Goal: Task Accomplishment & Management: Complete application form

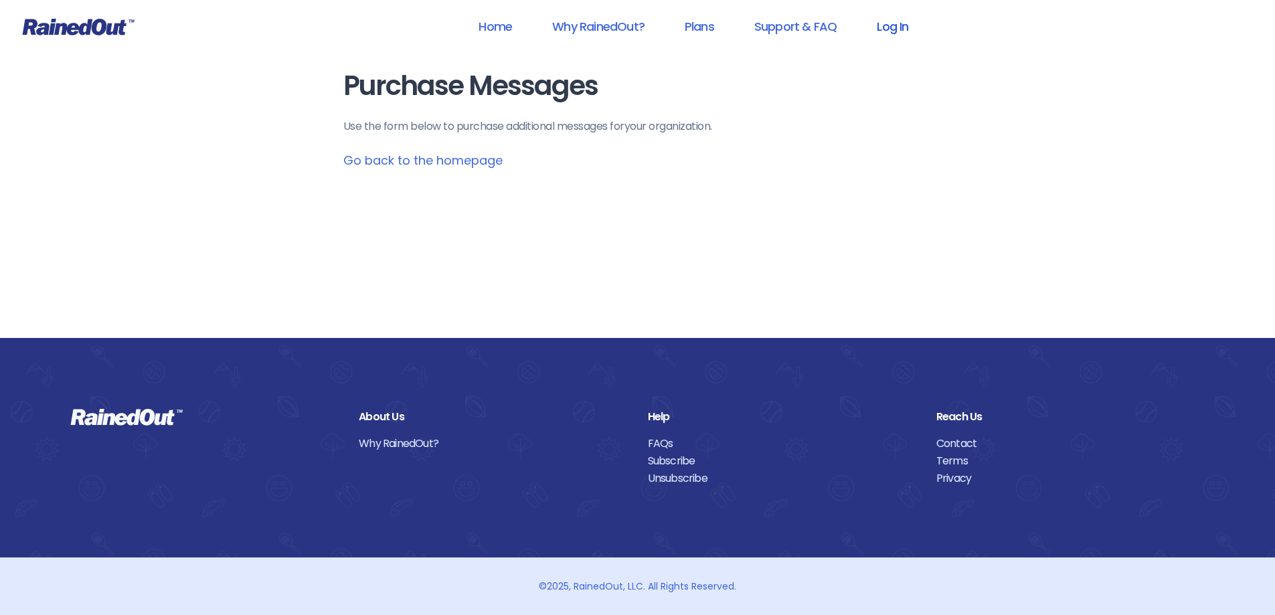
click at [907, 34] on link "Log In" at bounding box center [892, 26] width 66 height 30
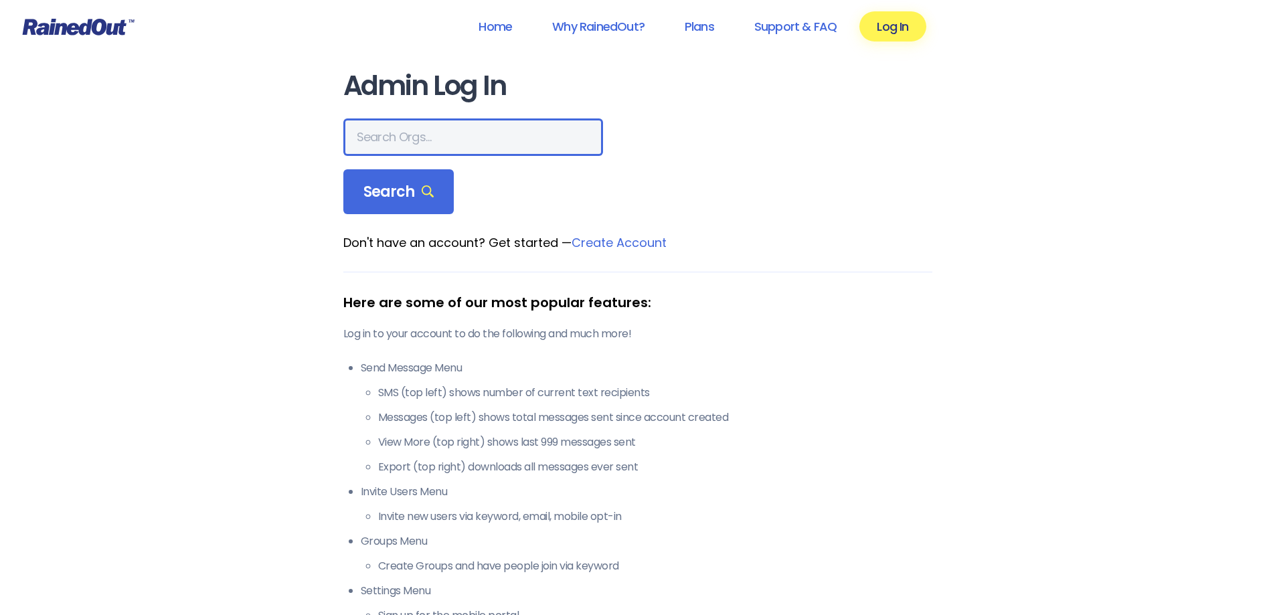
click at [441, 151] on input "text" at bounding box center [473, 136] width 260 height 37
type input "skydive"
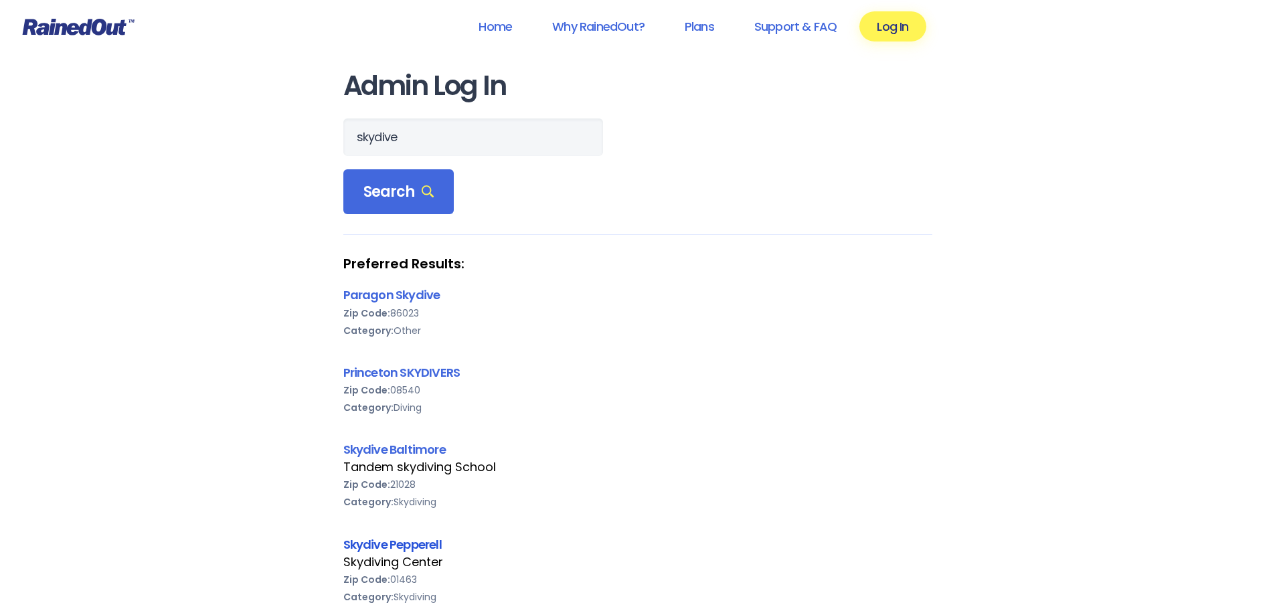
click at [407, 547] on link "Skydive Pepperell" at bounding box center [392, 544] width 98 height 17
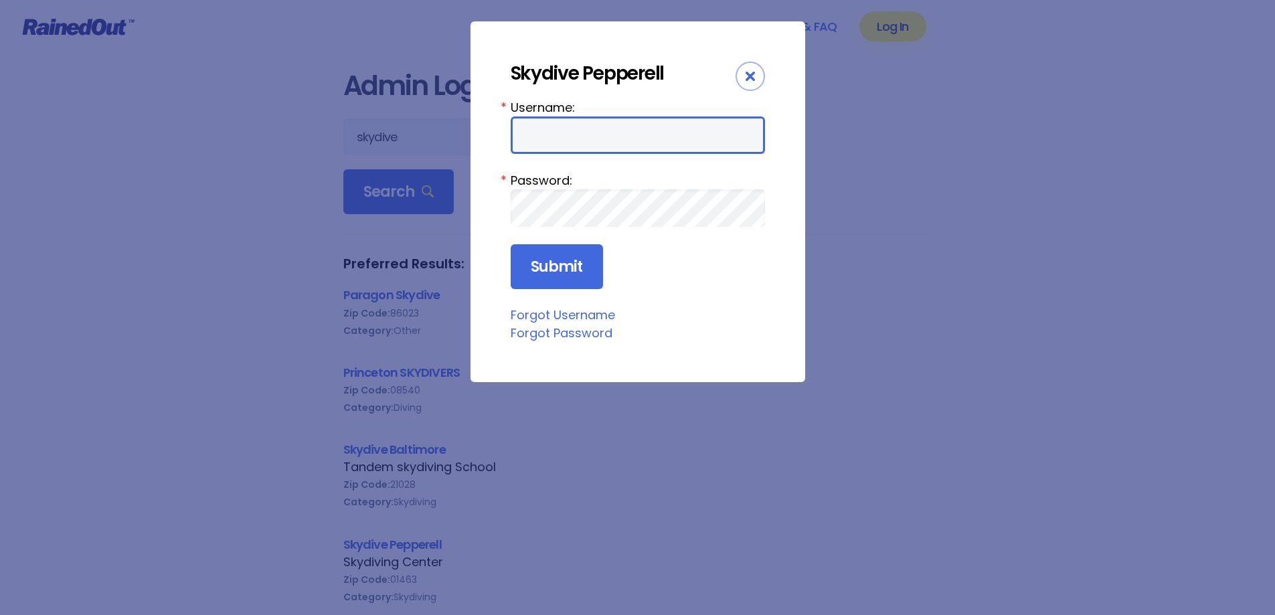
type input "skypep"
click at [589, 120] on input "skypep" at bounding box center [637, 134] width 254 height 37
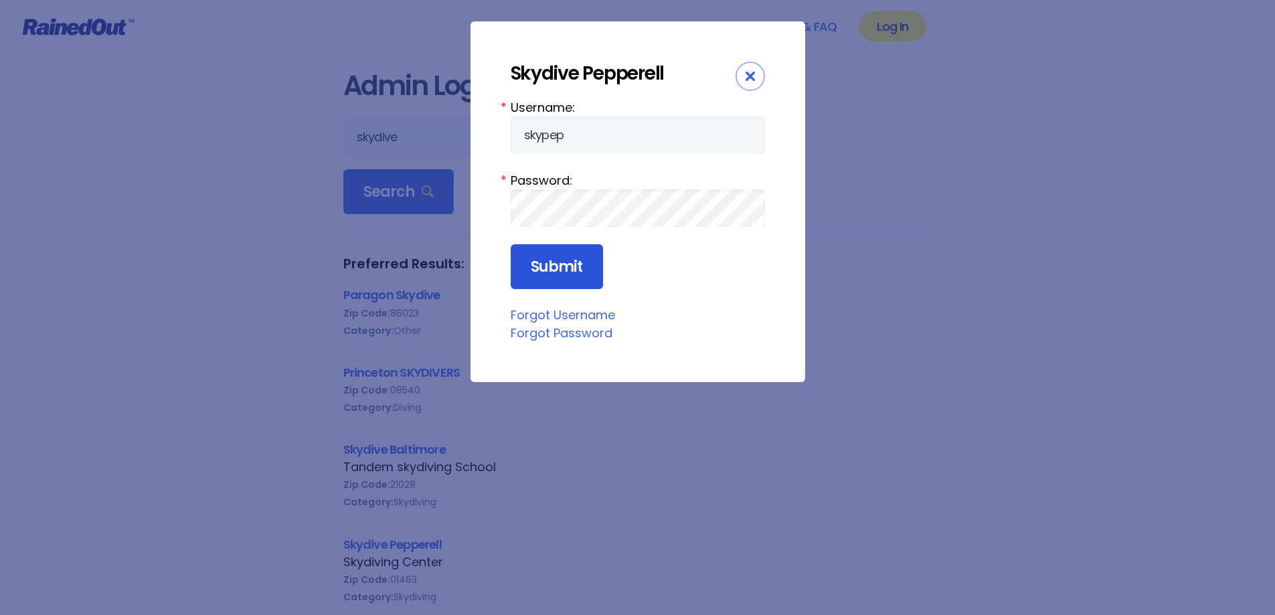
click at [551, 264] on input "Submit" at bounding box center [556, 266] width 92 height 45
